Goal: Task Accomplishment & Management: Manage account settings

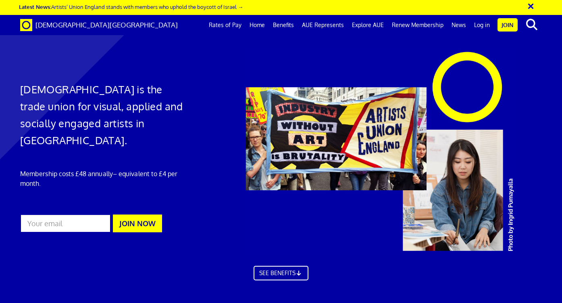
scroll to position [0, 4]
click at [482, 26] on link "Log in" at bounding box center [482, 25] width 24 height 20
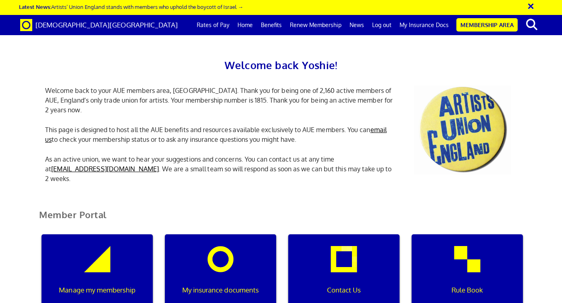
scroll to position [107, 0]
click at [102, 234] on div "Manage my membership" at bounding box center [97, 272] width 111 height 77
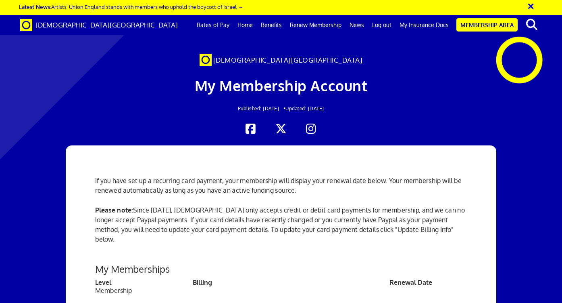
scroll to position [197, 0]
click at [130, 302] on link "Update Billing Info" at bounding box center [122, 309] width 54 height 8
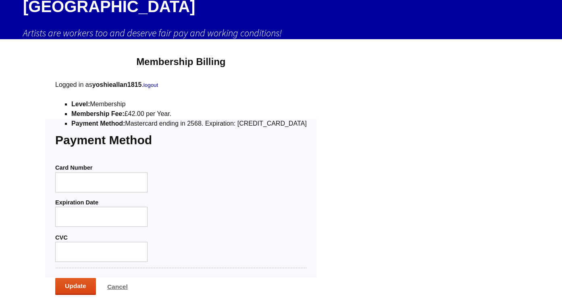
scroll to position [68, 0]
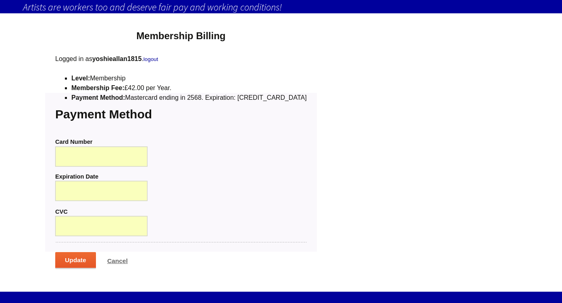
click at [77, 252] on input "Update" at bounding box center [75, 260] width 41 height 17
